Goal: Navigation & Orientation: Go to known website

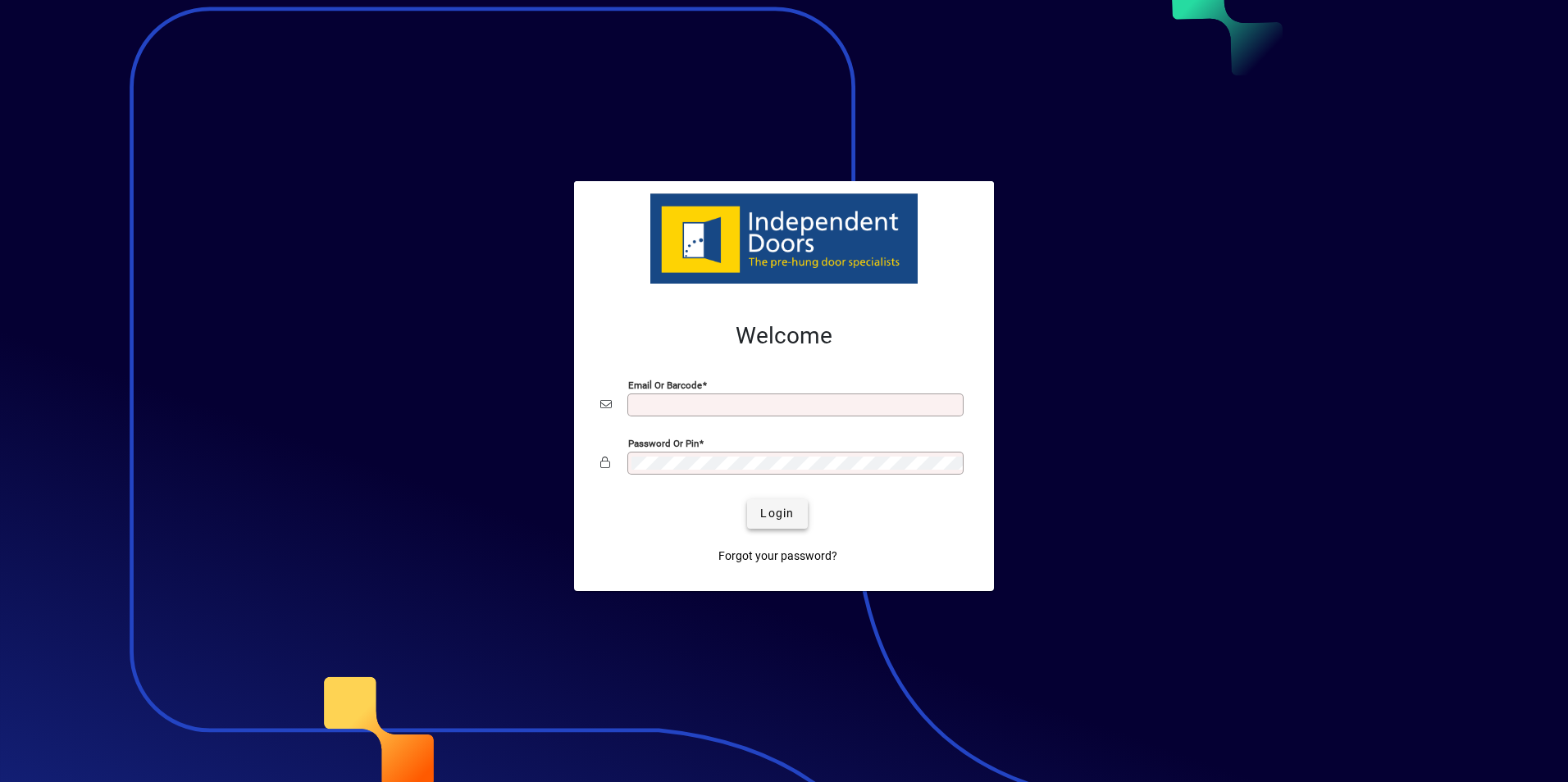
type input "**********"
click at [789, 518] on span "Login" at bounding box center [776, 514] width 34 height 17
